Goal: Find specific page/section: Find specific page/section

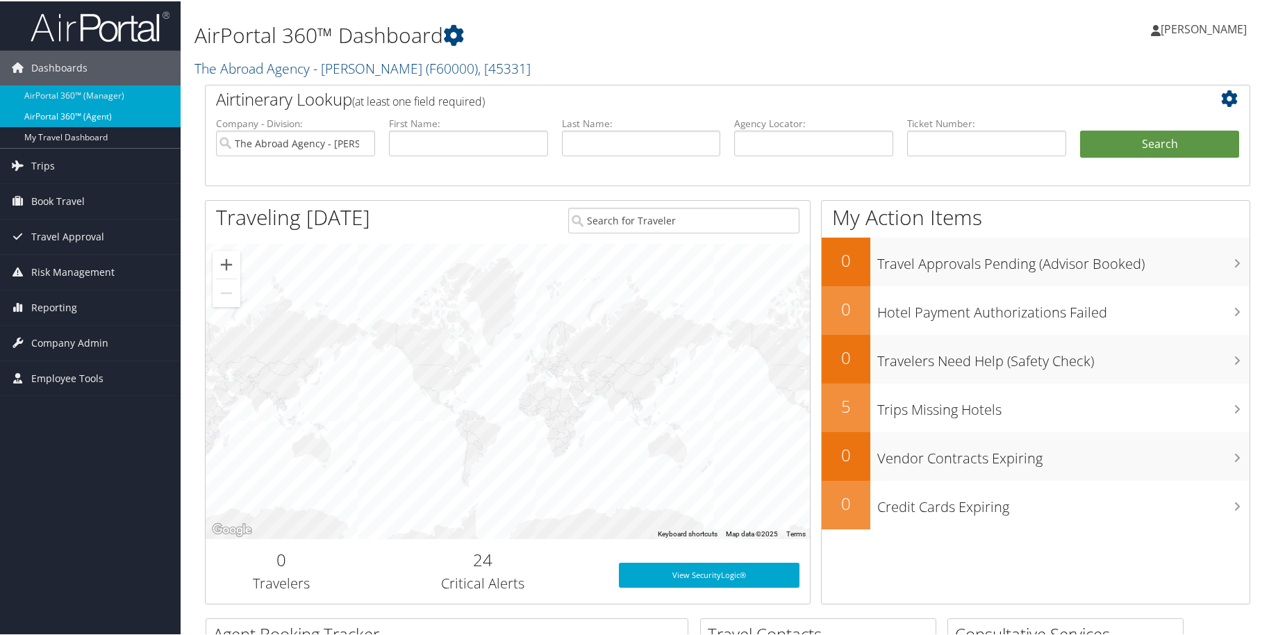
click at [122, 117] on link "AirPortal 360™ (Agent)" at bounding box center [90, 115] width 181 height 21
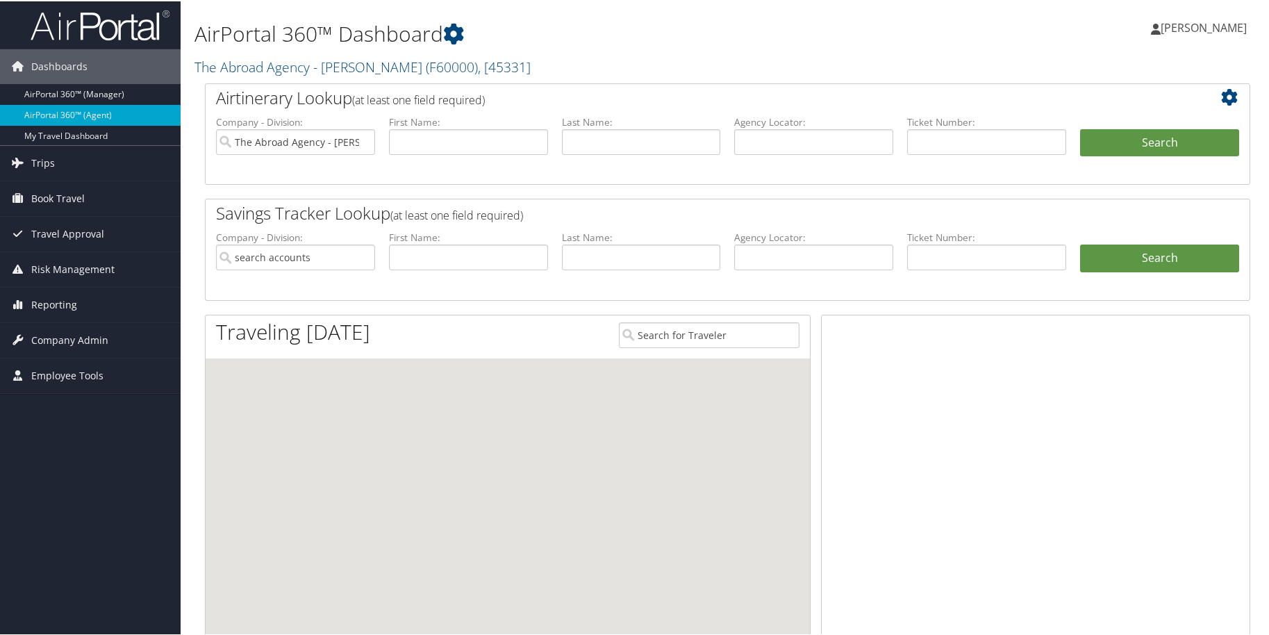
type input "The Abroad Agency - [PERSON_NAME]"
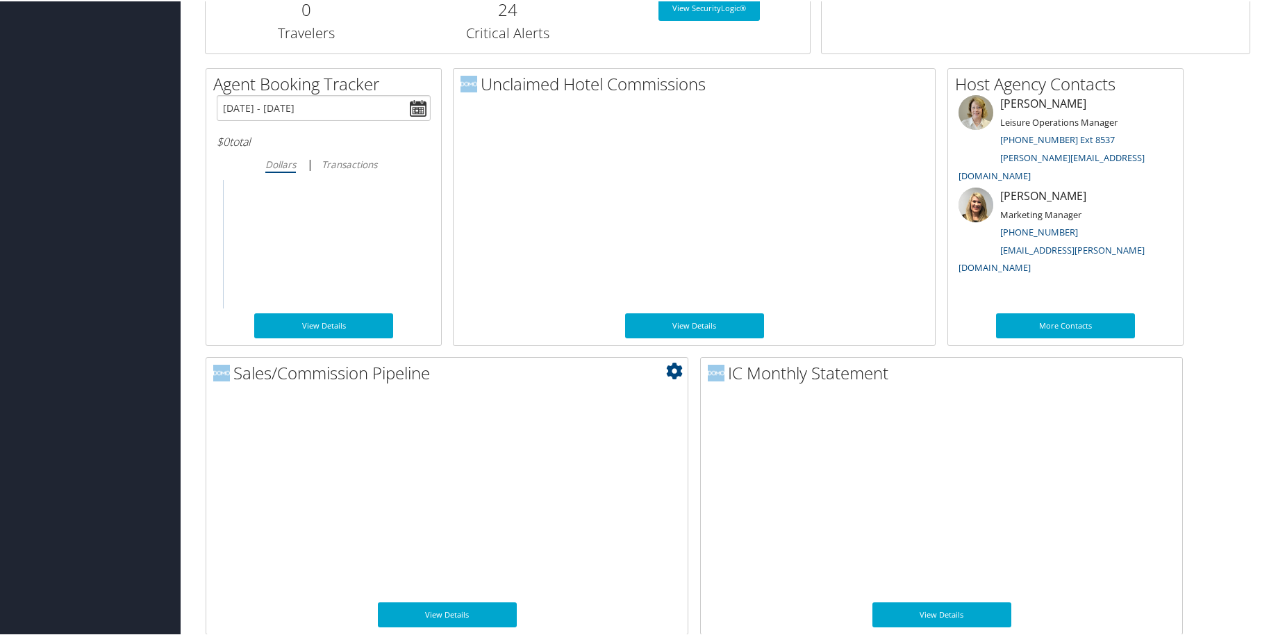
scroll to position [656, 0]
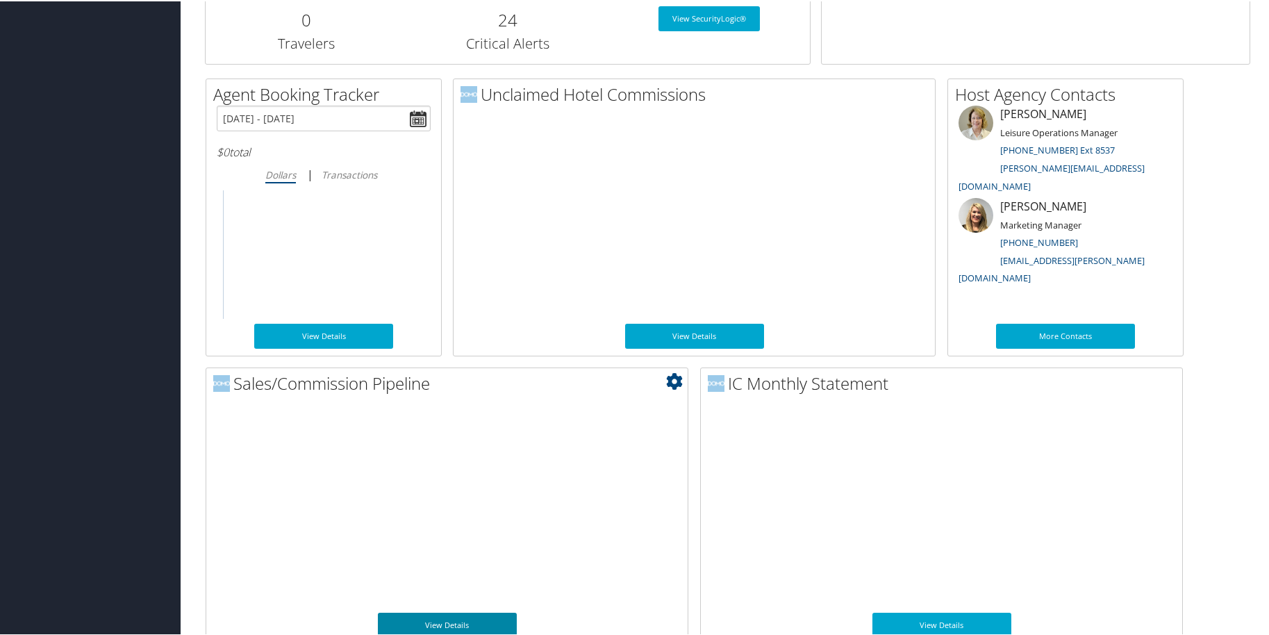
drag, startPoint x: 455, startPoint y: 621, endPoint x: 463, endPoint y: 612, distance: 11.8
click at [456, 621] on link "View Details" at bounding box center [447, 623] width 139 height 25
